Goal: Task Accomplishment & Management: Use online tool/utility

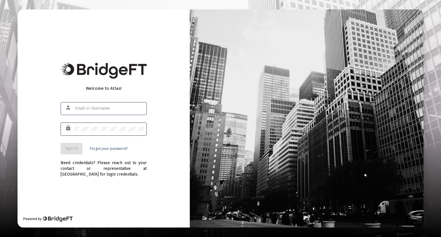
type input "[EMAIL_ADDRESS][DOMAIN_NAME]"
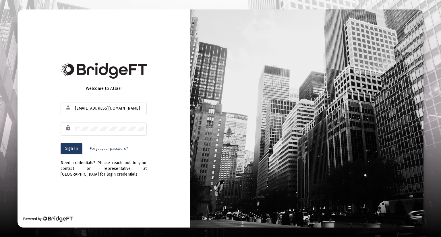
click at [65, 150] on span "Sign In" at bounding box center [71, 148] width 13 height 5
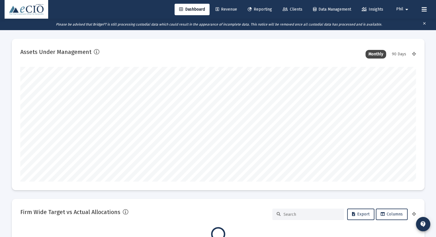
scroll to position [115, 396]
type input "[DATE]"
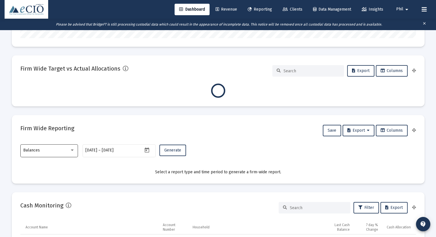
click at [57, 150] on div "Balances" at bounding box center [46, 150] width 46 height 5
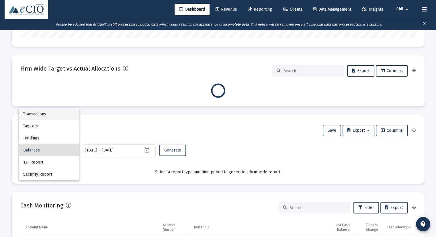
scroll to position [115, 213]
click at [54, 115] on span "Transactions" at bounding box center [49, 114] width 52 height 12
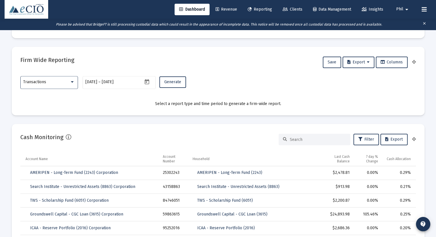
scroll to position [344, 0]
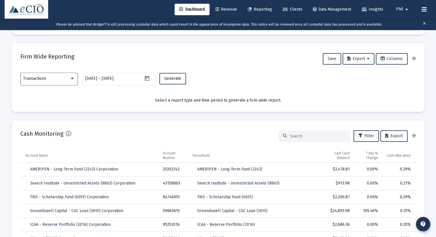
click at [172, 76] on span "Generate" at bounding box center [172, 78] width 17 height 5
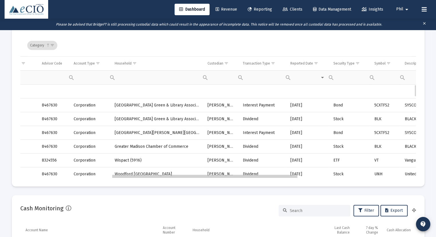
scroll to position [0, 0]
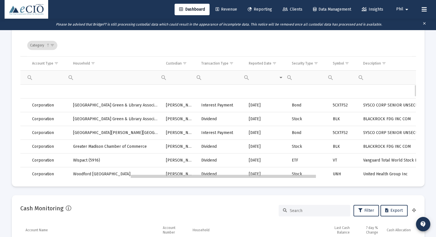
drag, startPoint x: 165, startPoint y: 176, endPoint x: 279, endPoint y: 177, distance: 114.2
click at [231, 64] on span "Show filter options for column 'Transaction Type'" at bounding box center [232, 63] width 4 height 4
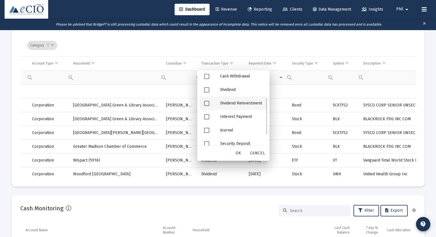
scroll to position [66, 0]
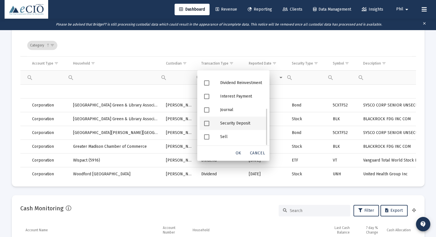
click at [241, 122] on div "Security Deposit" at bounding box center [242, 123] width 52 height 13
click at [240, 154] on span "OK" at bounding box center [239, 153] width 6 height 5
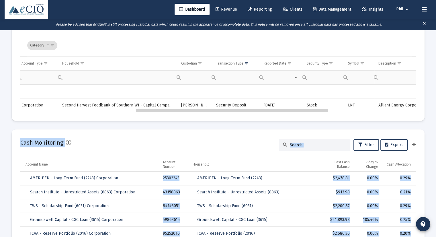
scroll to position [0, 218]
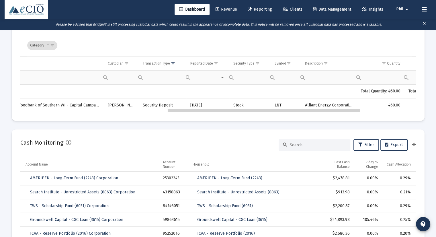
drag, startPoint x: 225, startPoint y: 112, endPoint x: 265, endPoint y: 113, distance: 39.6
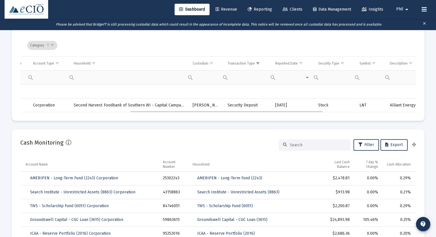
drag, startPoint x: 339, startPoint y: 104, endPoint x: 400, endPoint y: 82, distance: 65.2
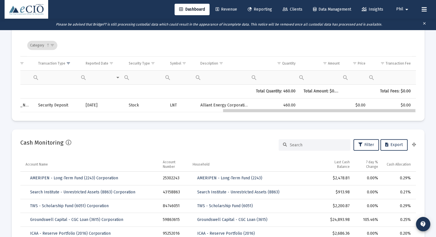
drag, startPoint x: 168, startPoint y: 111, endPoint x: 265, endPoint y: 113, distance: 97.6
click at [265, 113] on mat-card "Firm Wide Reporting Save Export Columns Transactions [DATE] [DATE] – [DATE] Gen…" at bounding box center [218, 53] width 413 height 135
